Goal: Navigation & Orientation: Find specific page/section

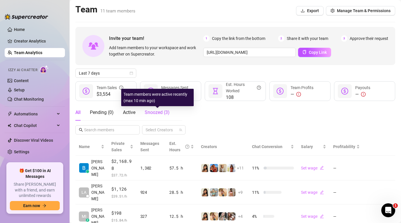
click at [156, 114] on span "Snoozed ( 3 )" at bounding box center [157, 113] width 25 height 6
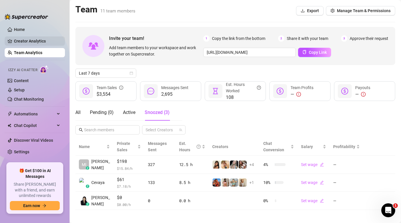
click at [36, 38] on link "Creator Analytics" at bounding box center [37, 41] width 46 height 9
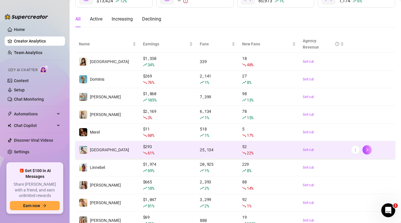
scroll to position [87, 0]
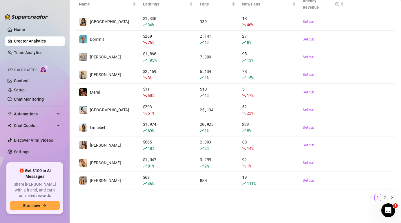
click at [23, 23] on ul "Home Creator Analytics Team Analytics Izzy AI Chatter Content Setup Chat Monito…" at bounding box center [35, 92] width 60 height 138
click at [19, 27] on link "Home" at bounding box center [19, 29] width 11 height 5
